Goal: Transaction & Acquisition: Purchase product/service

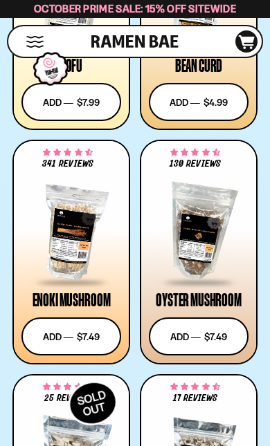
scroll to position [2623, 0]
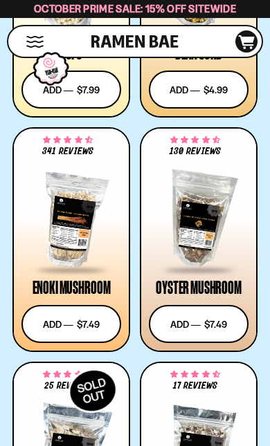
click at [225, 39] on div "Cart D0381C2F-513E-4F90-8A41-6F0A75DCBAAA" at bounding box center [232, 41] width 51 height 30
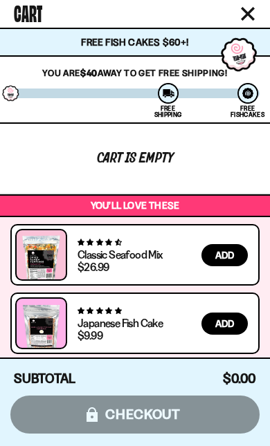
scroll to position [2299, 0]
click at [250, 12] on icon "Close cart" at bounding box center [247, 14] width 12 height 12
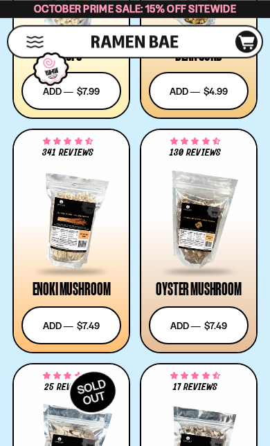
scroll to position [2623, 0]
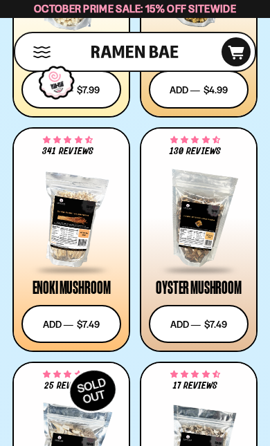
click at [203, 212] on div at bounding box center [199, 220] width 100 height 104
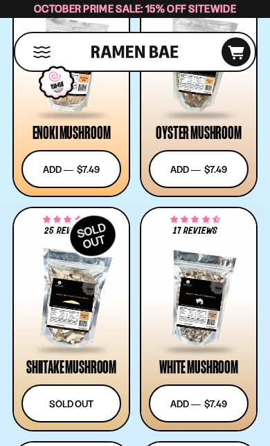
scroll to position [2776, 0]
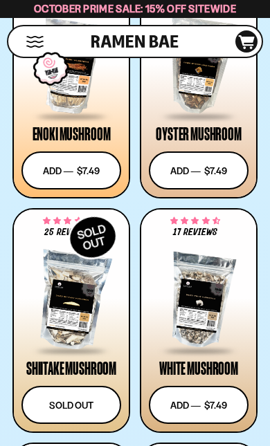
click at [194, 401] on button "Add to cart Add ― Regular price $7.49 Regular price Sale price $7.49 Unit price…" at bounding box center [199, 405] width 100 height 38
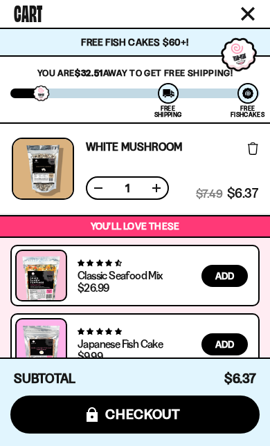
click at [257, 14] on button "Close cart" at bounding box center [247, 13] width 21 height 21
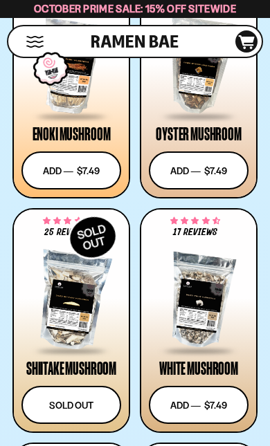
click at [227, 171] on button "Add to cart Add ― Regular price $7.49 Regular price Sale price $7.49 Unit price…" at bounding box center [199, 171] width 100 height 38
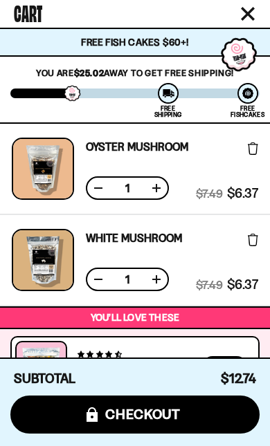
click at [250, 10] on icon "Close cart" at bounding box center [248, 14] width 14 height 14
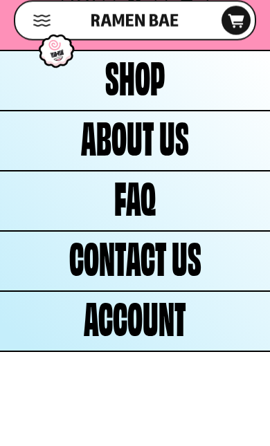
scroll to position [8145, 0]
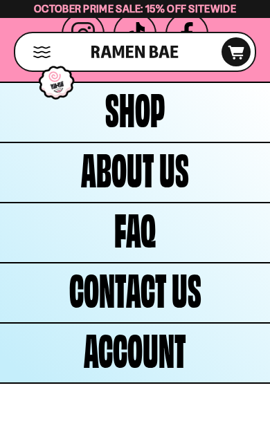
click at [144, 129] on span "Shop" at bounding box center [135, 107] width 60 height 44
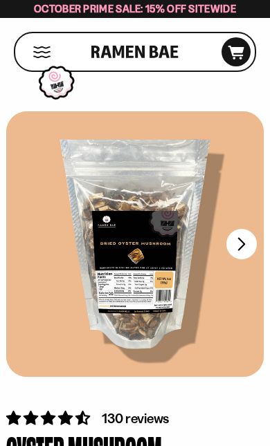
click at [241, 241] on button "FADCB6FD-DFAB-4417-9F21-029242090B77" at bounding box center [241, 244] width 30 height 30
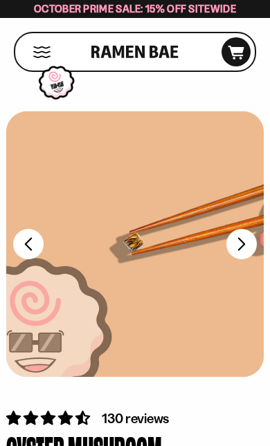
click at [238, 245] on button "FADCB6FD-DFAB-4417-9F21-029242090B77" at bounding box center [241, 244] width 30 height 30
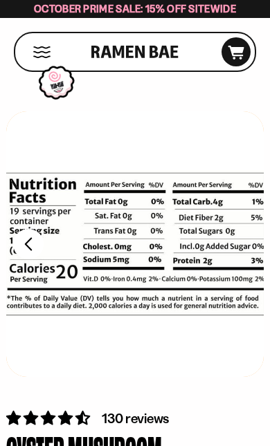
click at [27, 252] on button "FADCB6FD-DFAB-4417-9F21-029242090B77" at bounding box center [28, 244] width 30 height 30
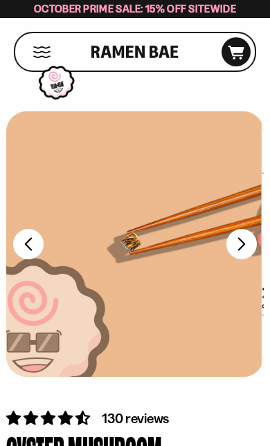
click at [32, 243] on button "FADCB6FD-DFAB-4417-9F21-029242090B77" at bounding box center [28, 244] width 30 height 30
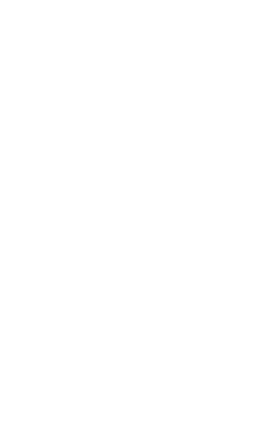
scroll to position [3233, 0]
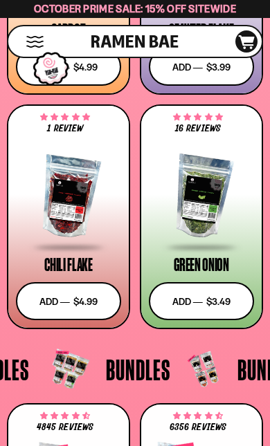
click at [80, 194] on div at bounding box center [68, 197] width 105 height 104
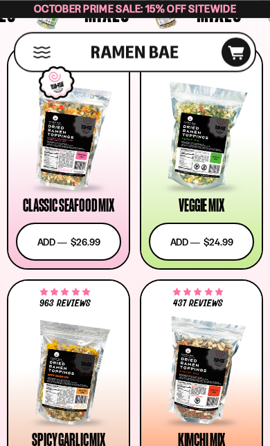
scroll to position [414, 0]
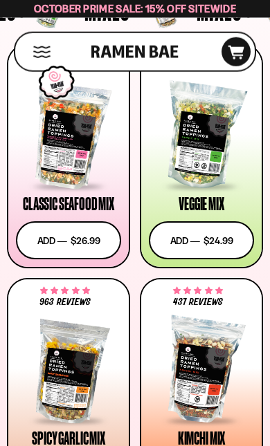
click at [196, 384] on div at bounding box center [201, 371] width 105 height 104
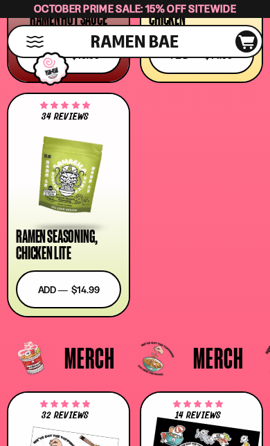
scroll to position [4312, 0]
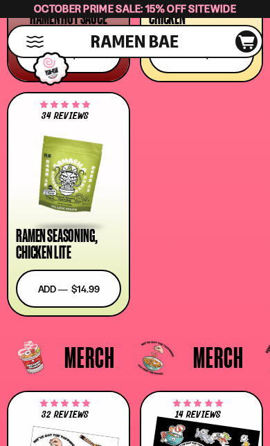
click at [71, 292] on button "Add to cart Add ― Regular price $14.99 Regular price Sale price $14.99 Unit pri…" at bounding box center [68, 289] width 105 height 38
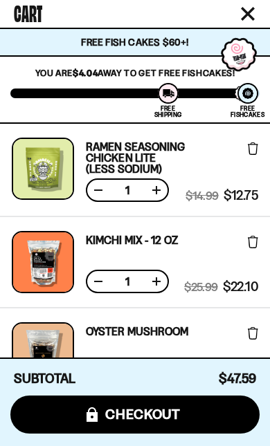
click at [252, 10] on icon "Close cart" at bounding box center [247, 14] width 12 height 12
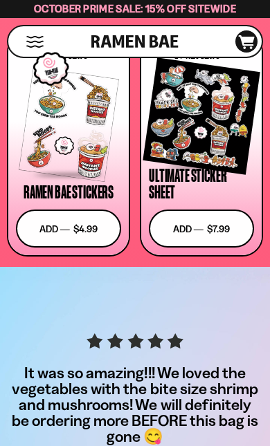
scroll to position [4687, 0]
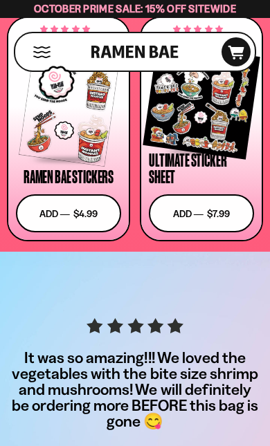
click at [224, 113] on div at bounding box center [201, 101] width 105 height 104
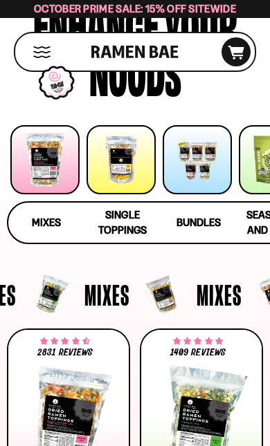
scroll to position [0, 0]
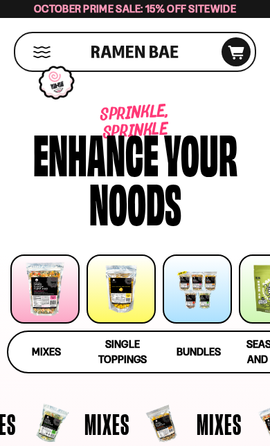
click at [235, 48] on icon at bounding box center [236, 53] width 16 height 14
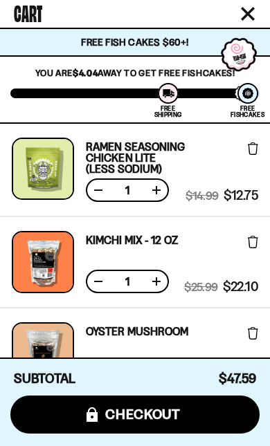
click at [190, 412] on button "icons8-lock checkout" at bounding box center [134, 415] width 249 height 38
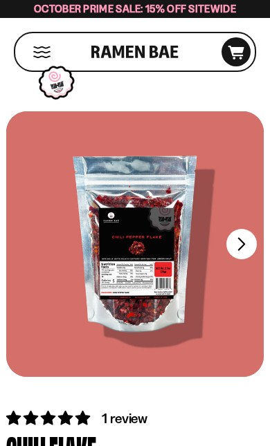
click at [247, 244] on button "FADCB6FD-DFAB-4417-9F21-029242090B77" at bounding box center [241, 244] width 30 height 30
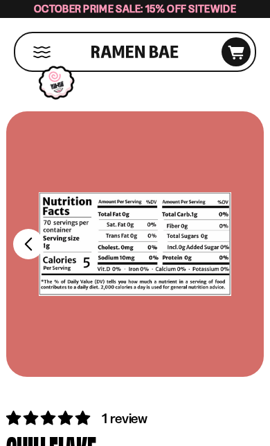
click at [26, 246] on button "FADCB6FD-DFAB-4417-9F21-029242090B77" at bounding box center [28, 244] width 30 height 30
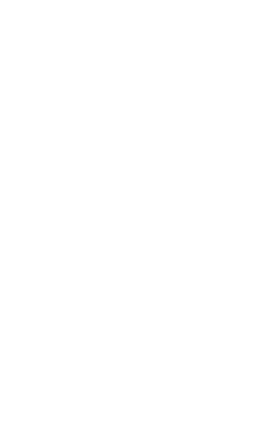
scroll to position [145, 0]
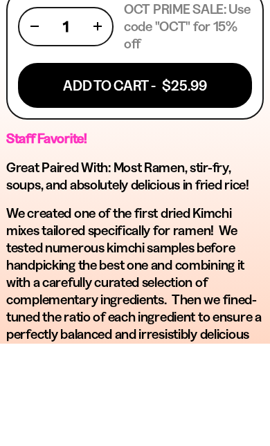
scroll to position [864, 0]
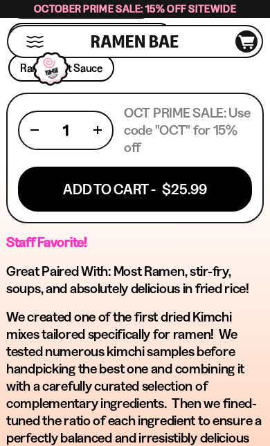
click at [175, 183] on button "Add To Cart - $25.99" at bounding box center [135, 189] width 234 height 45
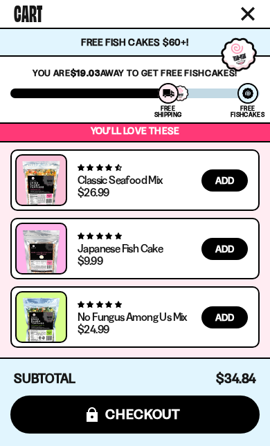
scroll to position [0, 0]
click at [244, 9] on icon "Close cart" at bounding box center [247, 14] width 12 height 12
